Goal: Task Accomplishment & Management: Manage account settings

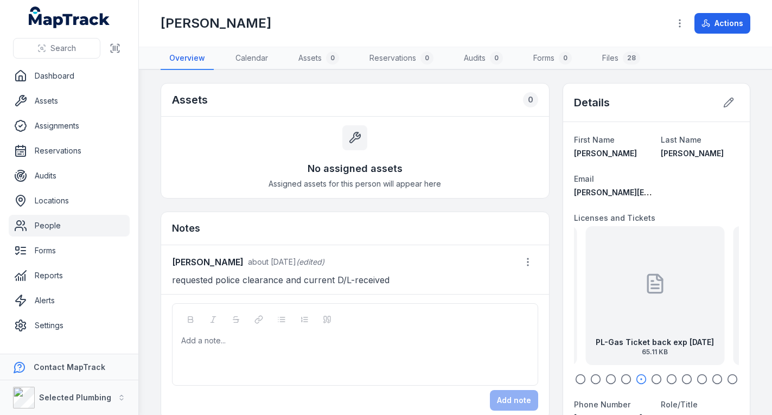
click at [650, 333] on div "PL-Gas Ticket back exp [DATE] 65.11 KB" at bounding box center [655, 295] width 139 height 139
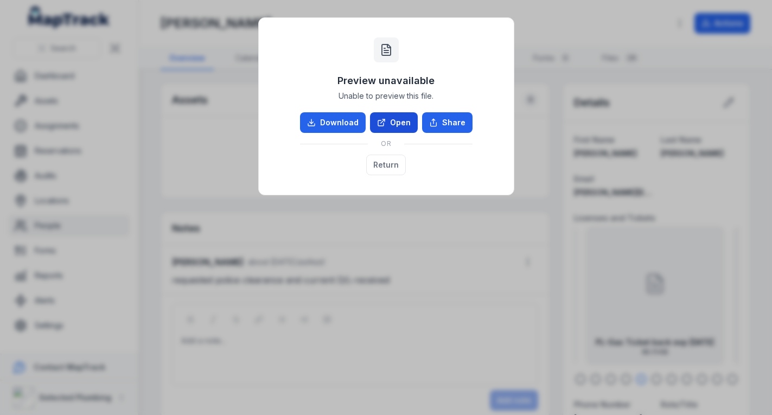
click at [398, 120] on link "Open" at bounding box center [394, 122] width 48 height 21
click at [382, 161] on button "Return" at bounding box center [386, 165] width 40 height 21
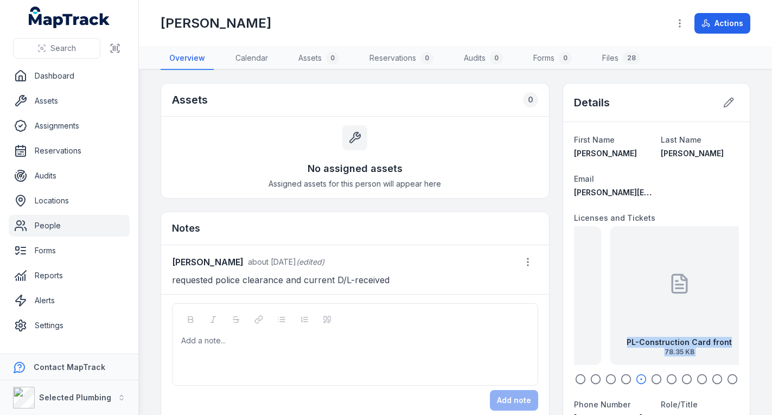
drag, startPoint x: 601, startPoint y: 303, endPoint x: 774, endPoint y: 325, distance: 173.4
click at [772, 325] on html "Search Dashboard Assets Assignments Reservations Audits Locations People Forms …" at bounding box center [386, 207] width 772 height 415
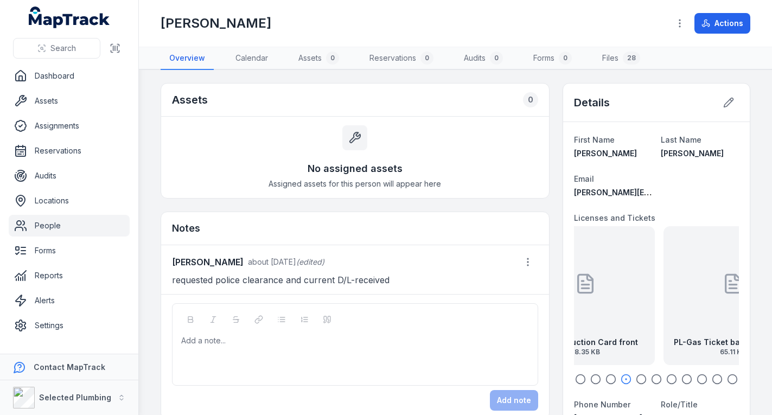
drag, startPoint x: 653, startPoint y: 314, endPoint x: 582, endPoint y: 316, distance: 70.1
click at [582, 316] on div at bounding box center [586, 284] width 22 height 98
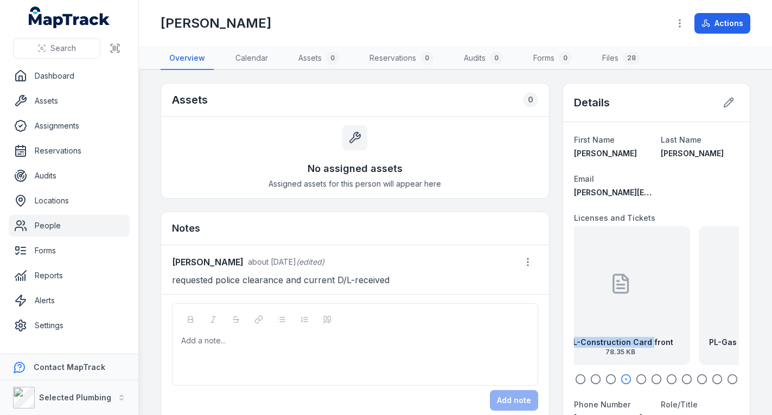
drag, startPoint x: 683, startPoint y: 321, endPoint x: 606, endPoint y: 327, distance: 77.4
click at [606, 327] on div "PL-Construction Card front 78.35 KB" at bounding box center [621, 295] width 139 height 139
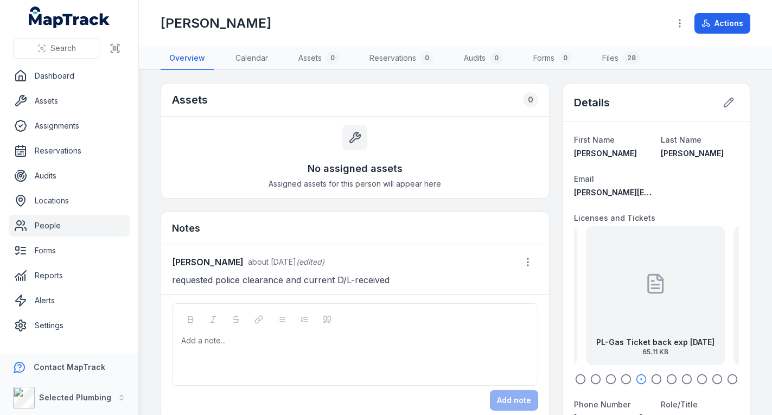
drag, startPoint x: 660, startPoint y: 319, endPoint x: 632, endPoint y: 318, distance: 27.7
click at [645, 320] on div at bounding box center [656, 284] width 22 height 98
click at [634, 316] on div "PL-Plumbing License back exp [DATE] 71.97 KB" at bounding box center [655, 295] width 139 height 139
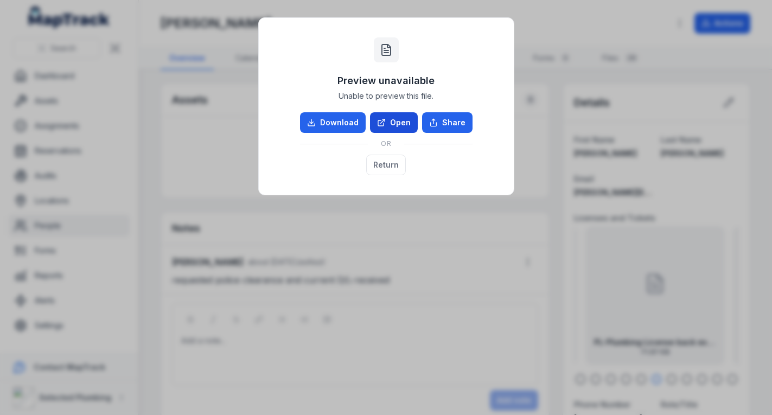
click at [406, 122] on link "Open" at bounding box center [394, 122] width 48 height 21
click at [385, 161] on button "Return" at bounding box center [386, 165] width 40 height 21
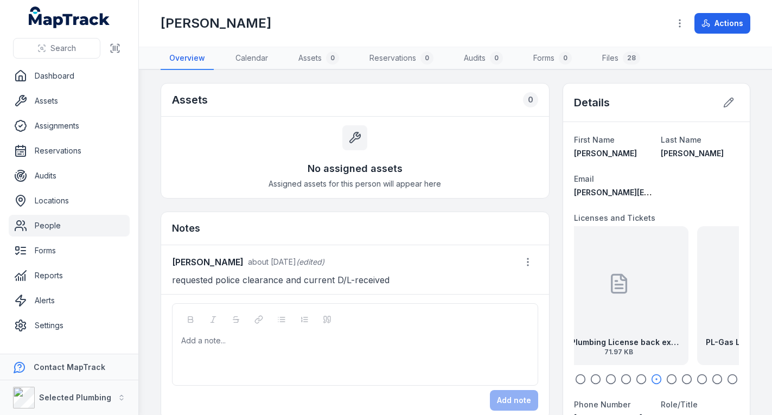
drag, startPoint x: 683, startPoint y: 312, endPoint x: 580, endPoint y: 306, distance: 102.8
click at [581, 306] on div "PL-Plumbing License back exp [DATE] 71.97 KB" at bounding box center [619, 295] width 139 height 139
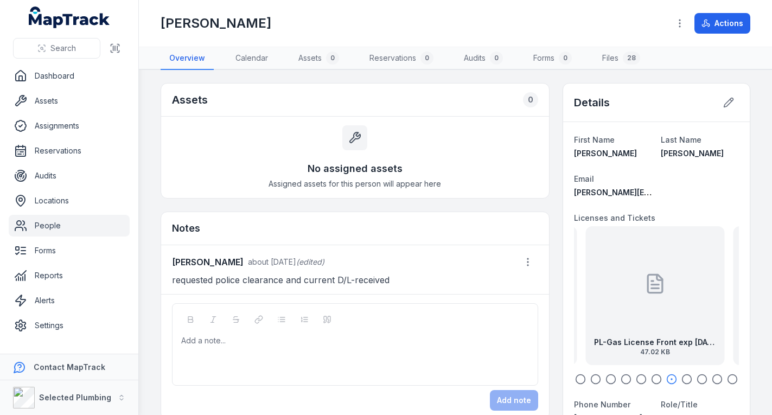
click at [644, 317] on div at bounding box center [655, 284] width 22 height 98
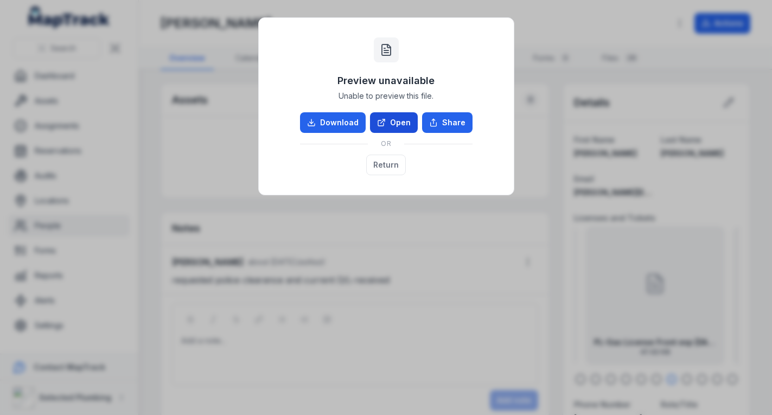
click at [397, 118] on link "Open" at bounding box center [394, 122] width 48 height 21
click at [378, 162] on button "Return" at bounding box center [386, 165] width 40 height 21
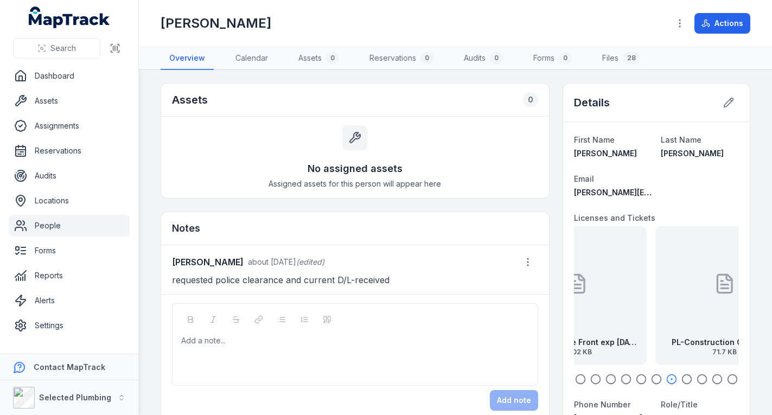
drag, startPoint x: 663, startPoint y: 294, endPoint x: 567, endPoint y: 293, distance: 96.1
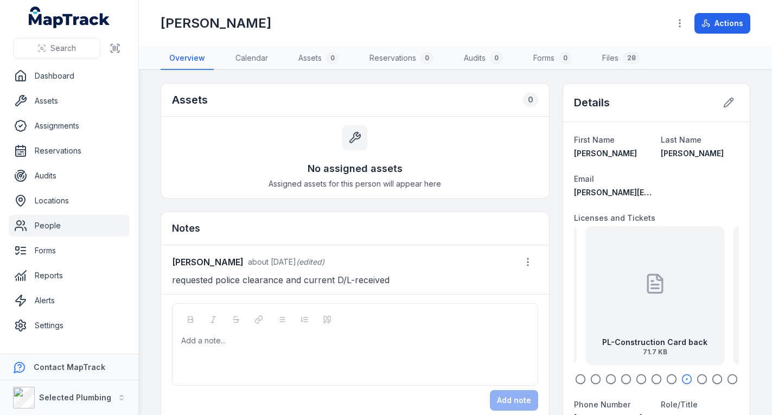
click at [663, 310] on div "PL-Construction Card back 71.7 KB" at bounding box center [655, 295] width 139 height 139
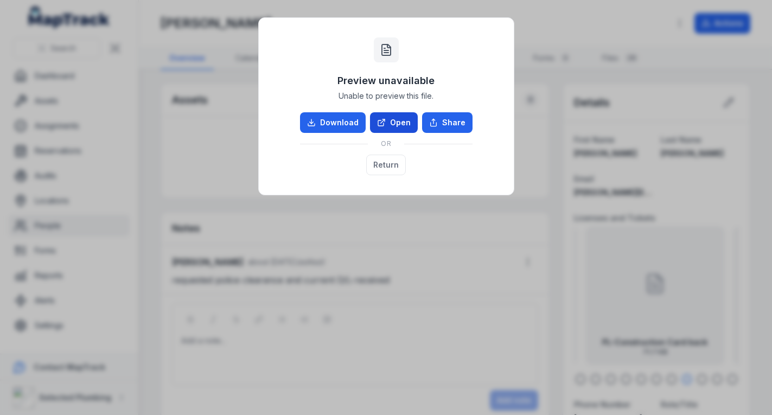
click at [401, 118] on link "Open" at bounding box center [394, 122] width 48 height 21
click at [390, 162] on button "Return" at bounding box center [386, 165] width 40 height 21
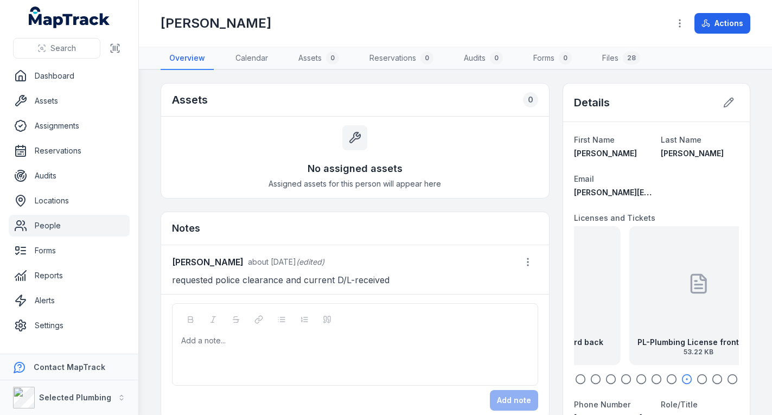
drag, startPoint x: 681, startPoint y: 306, endPoint x: 568, endPoint y: 302, distance: 113.0
drag, startPoint x: 675, startPoint y: 302, endPoint x: 571, endPoint y: 304, distance: 104.2
click at [571, 304] on div "PL-Plumbing License front exp [DATE] 53.22 KB" at bounding box center [551, 295] width 139 height 139
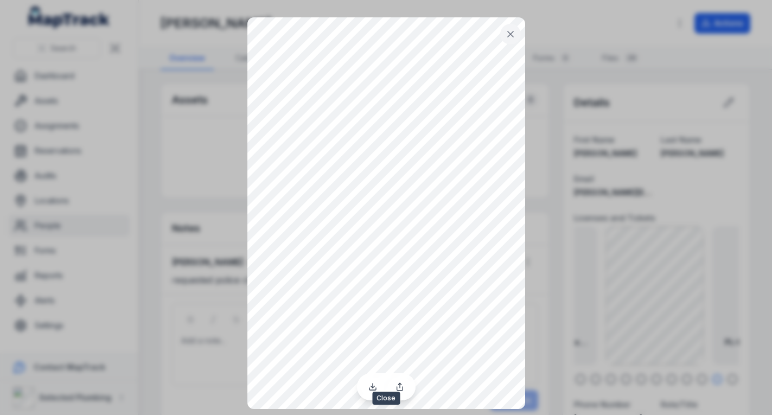
click at [511, 34] on icon at bounding box center [510, 33] width 5 height 5
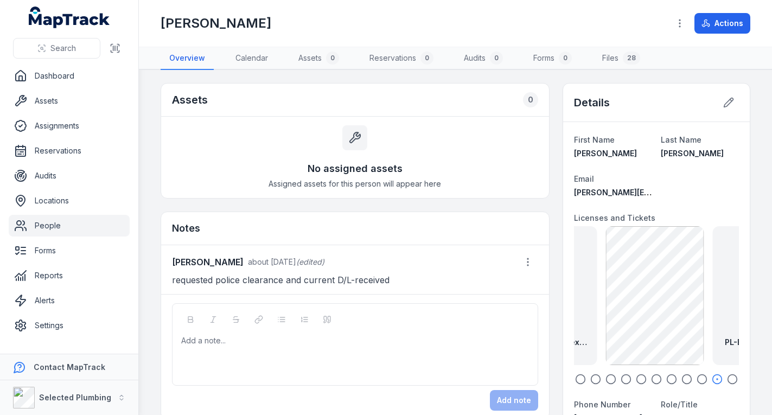
click at [727, 379] on icon "button" at bounding box center [732, 379] width 11 height 11
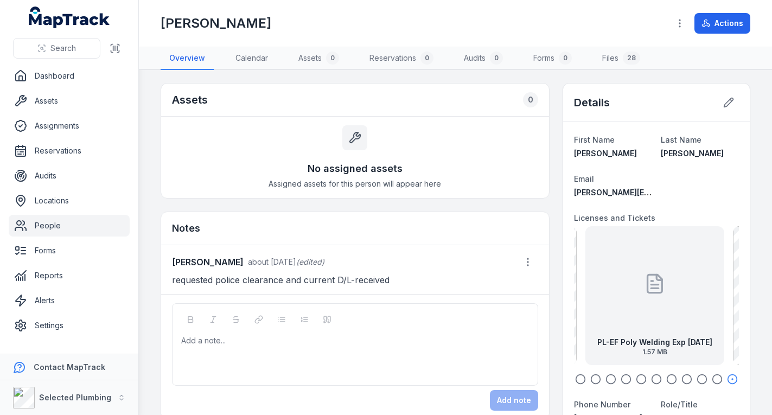
click at [628, 311] on div "PL-EF Poly Welding Exp [DATE] 1.57 MB" at bounding box center [655, 295] width 139 height 139
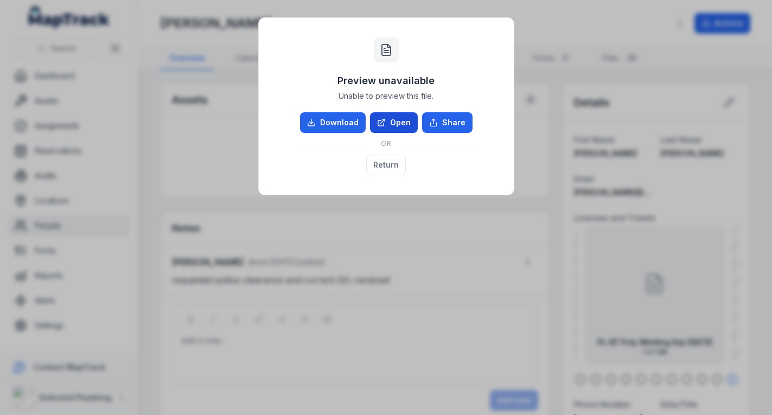
click at [401, 122] on link "Open" at bounding box center [394, 122] width 48 height 21
click at [383, 159] on button "Return" at bounding box center [386, 165] width 40 height 21
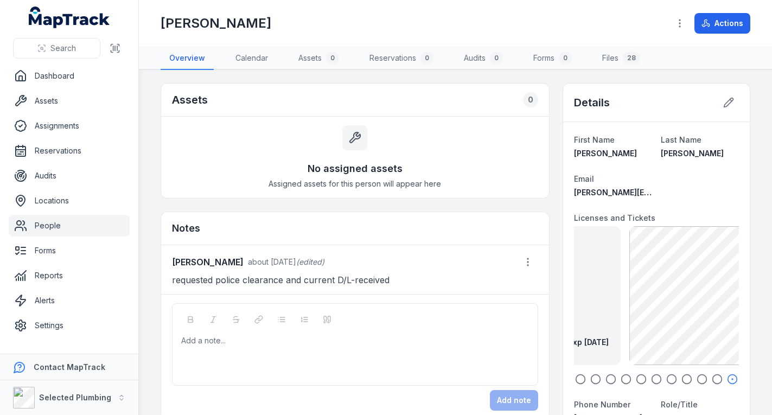
drag, startPoint x: 622, startPoint y: 300, endPoint x: 564, endPoint y: 293, distance: 58.5
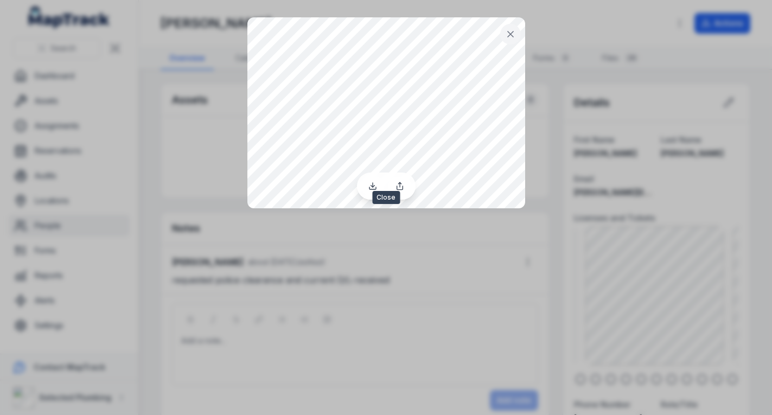
click at [509, 36] on icon at bounding box center [510, 33] width 5 height 5
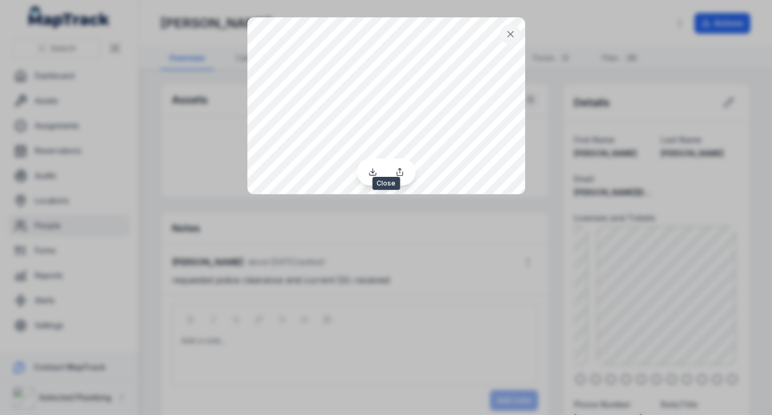
click at [505, 33] on icon at bounding box center [510, 34] width 11 height 11
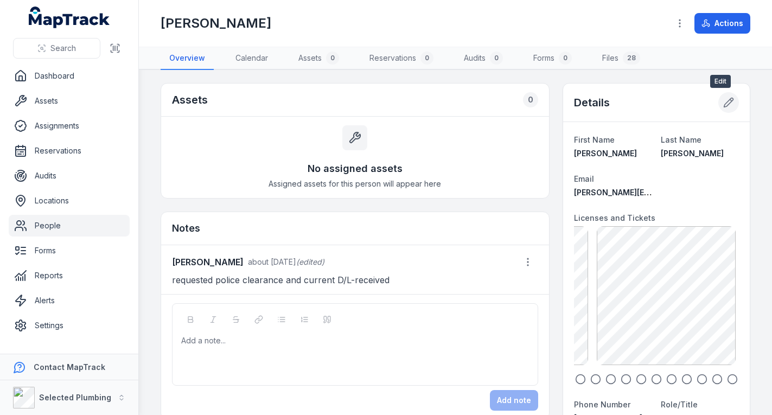
click at [724, 102] on icon at bounding box center [729, 102] width 11 height 11
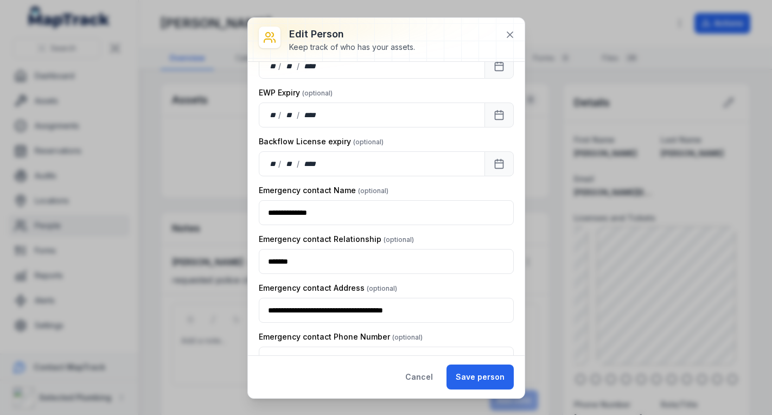
scroll to position [1633, 0]
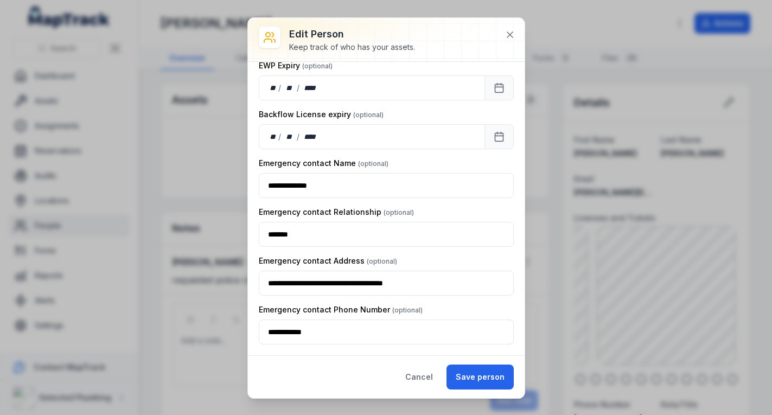
click at [478, 373] on button "Save person" at bounding box center [480, 377] width 67 height 25
